Goal: Task Accomplishment & Management: Complete application form

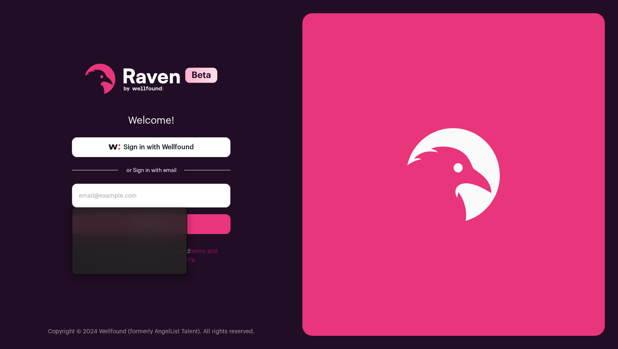
click at [176, 144] on span "Sign in with Wellfound" at bounding box center [159, 147] width 70 height 10
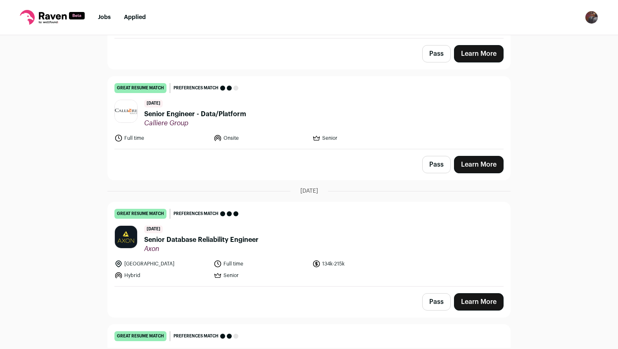
scroll to position [650, 0]
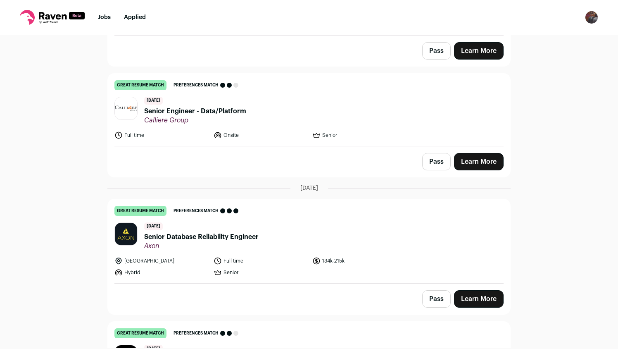
click at [310, 91] on link "great resume match You meet the must-have requirements, the nice-to-have requir…" at bounding box center [309, 110] width 403 height 72
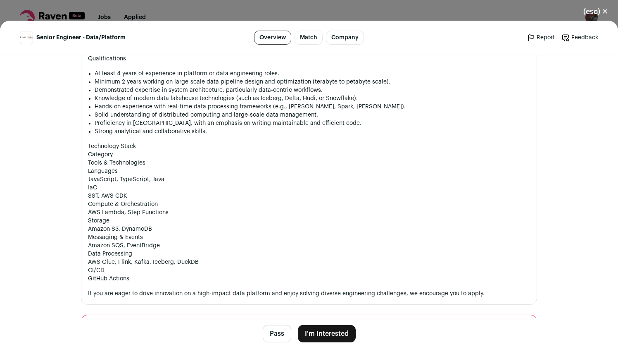
scroll to position [613, 0]
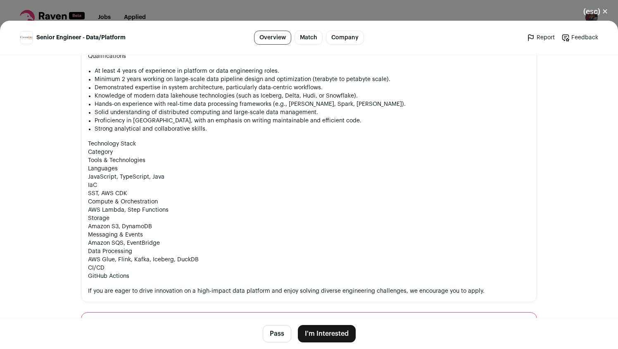
click at [319, 334] on button "I'm Interested" at bounding box center [327, 333] width 58 height 17
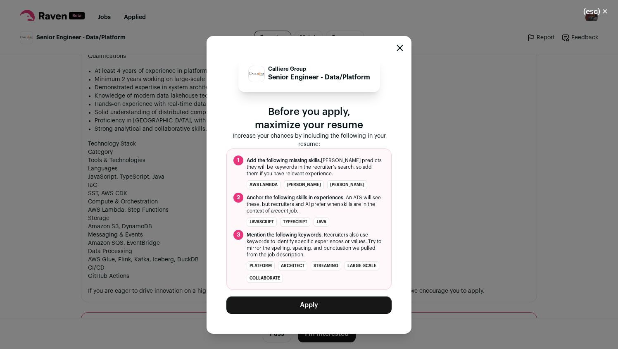
click at [297, 300] on button "Apply" at bounding box center [308, 304] width 165 height 17
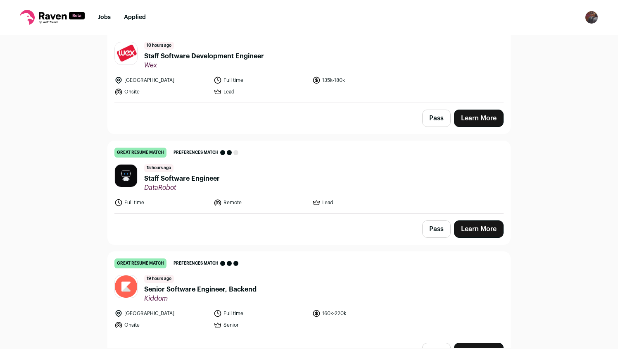
scroll to position [93, 0]
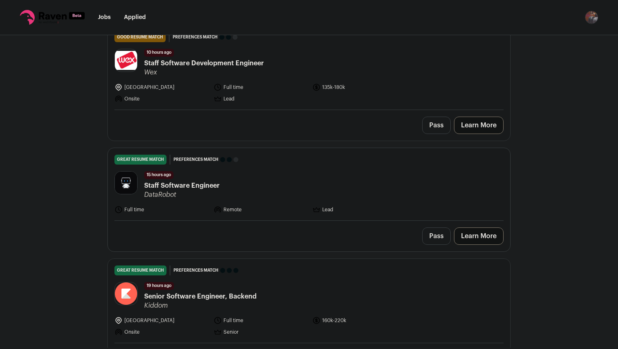
click at [359, 160] on div "great resume match You meet the must-have requirements, the nice-to-have requir…" at bounding box center [308, 160] width 389 height 10
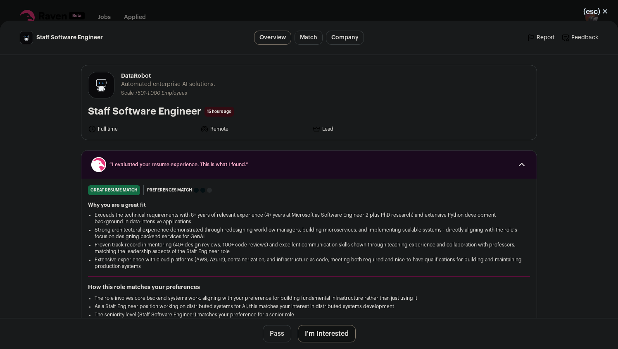
click at [600, 11] on button "(esc) ✕" at bounding box center [596, 11] width 45 height 18
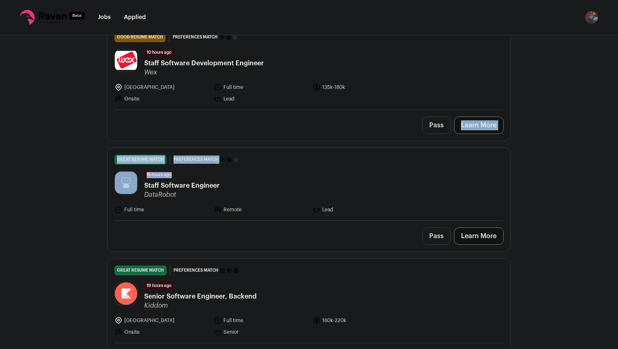
drag, startPoint x: 118, startPoint y: 118, endPoint x: 432, endPoint y: 197, distance: 323.5
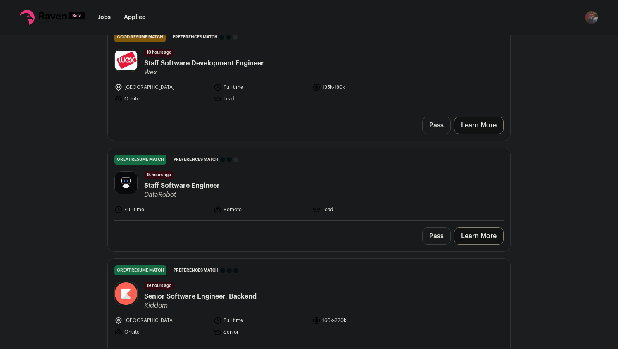
click at [581, 160] on div "Top job picks for you 153 results Hide jobs missing dealbreakers? [DATE] good r…" at bounding box center [309, 191] width 618 height 312
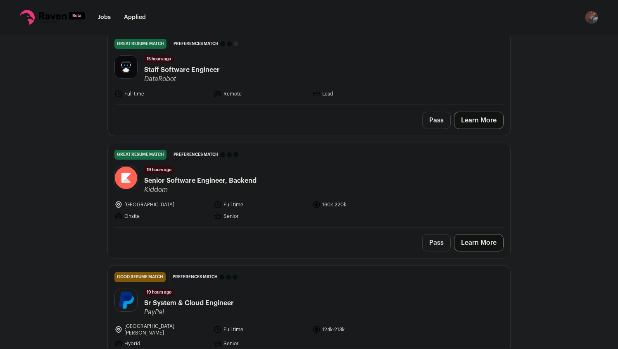
scroll to position [207, 0]
